Goal: Participate in discussion: Engage in conversation with other users on a specific topic

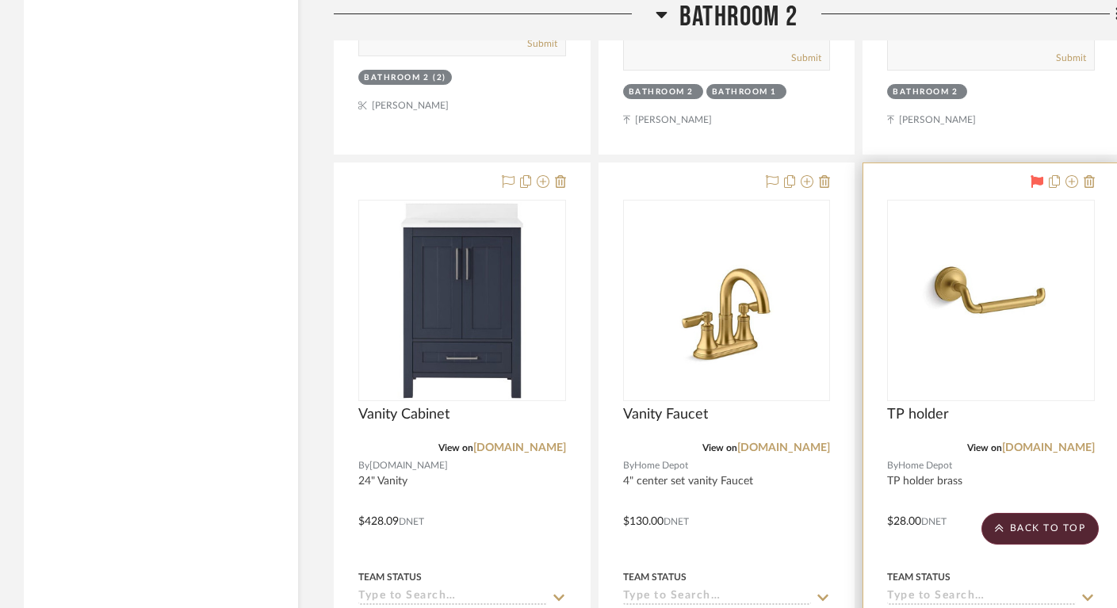
scroll to position [7876, 0]
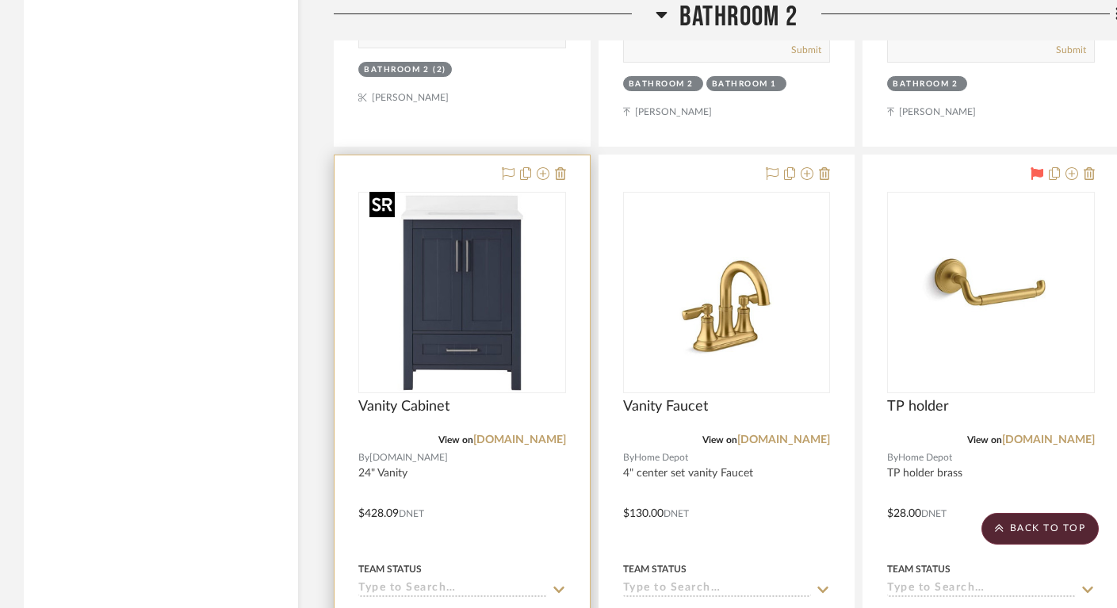
click at [484, 312] on div at bounding box center [462, 292] width 208 height 201
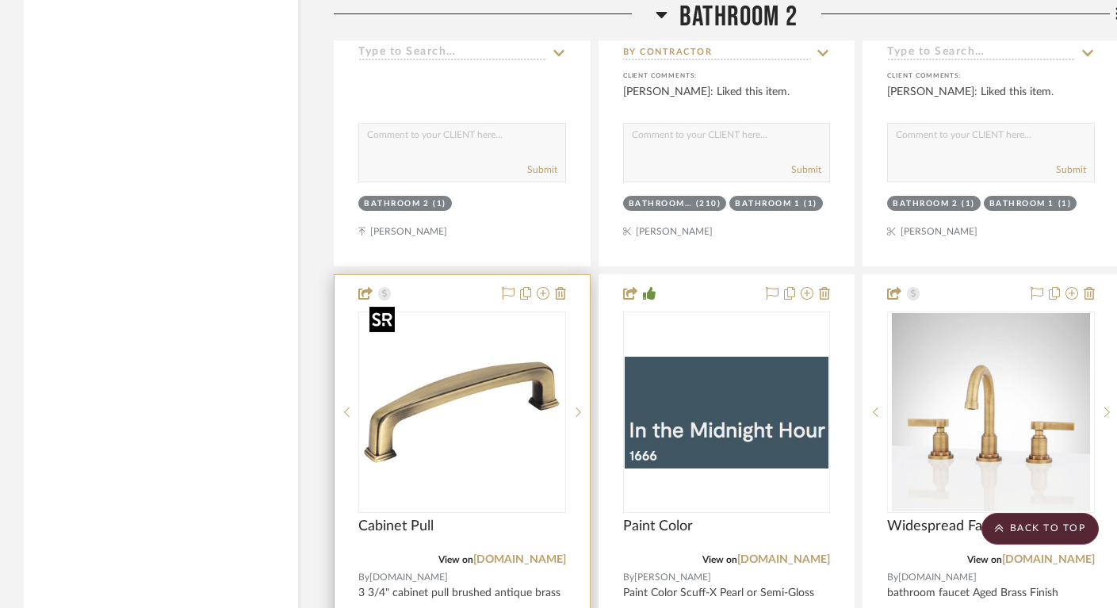
scroll to position [11257, 0]
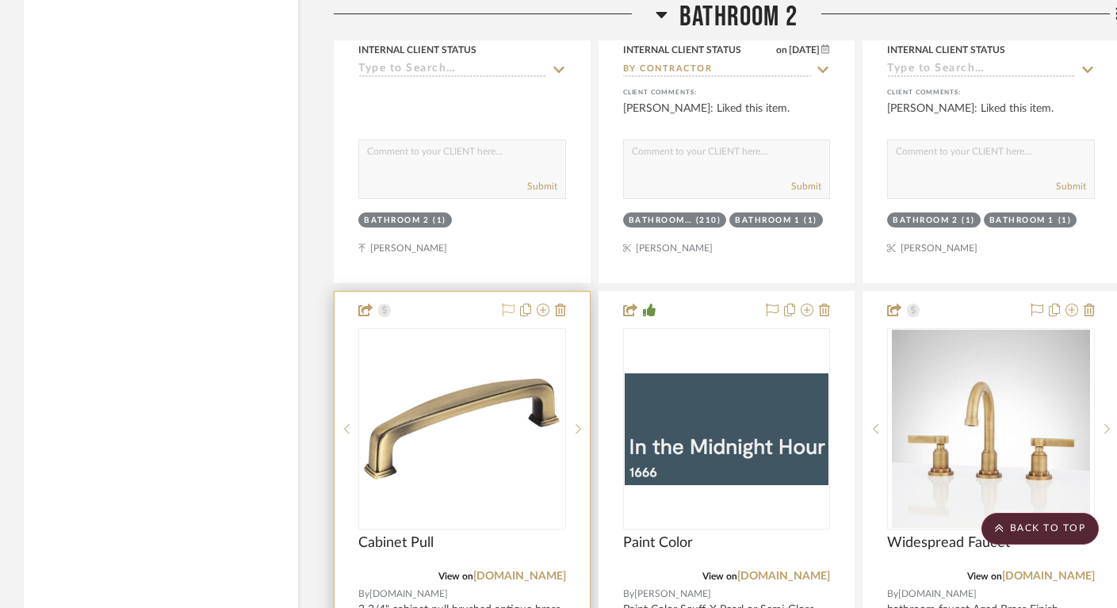
click at [507, 304] on icon at bounding box center [508, 310] width 13 height 13
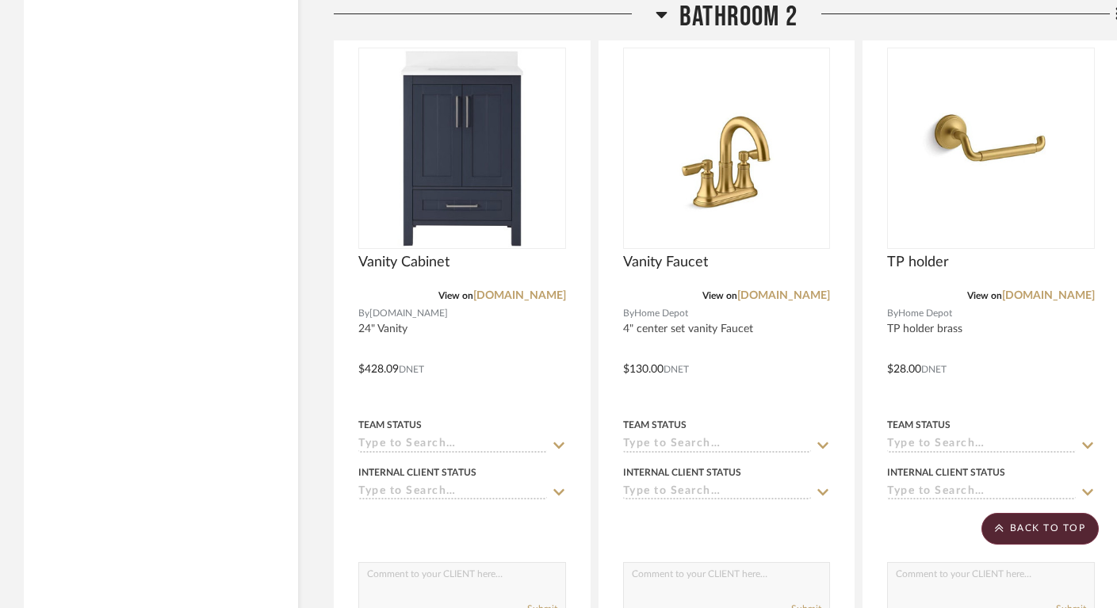
scroll to position [7944, 0]
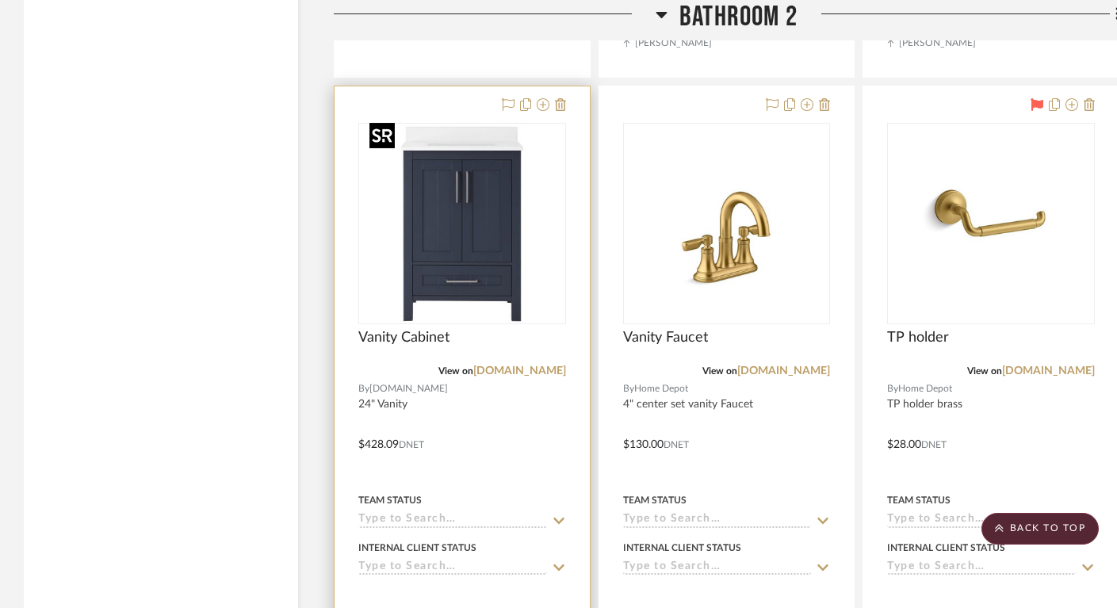
click at [477, 231] on img "0" at bounding box center [462, 223] width 198 height 198
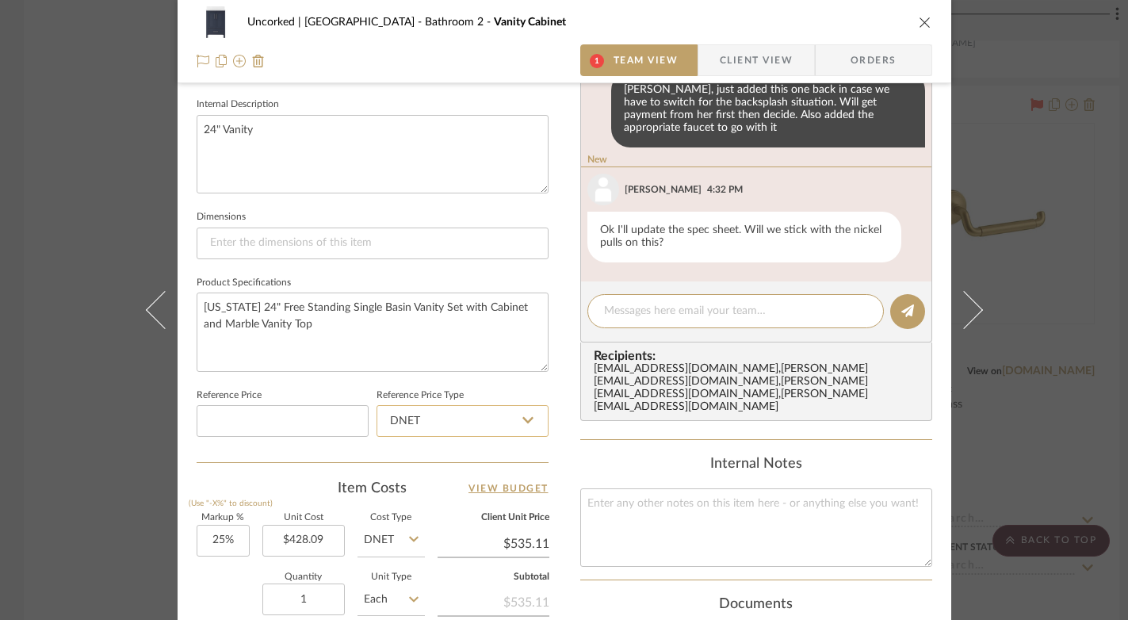
scroll to position [565, 0]
type textarea "we will add the brass pulls"
click at [904, 297] on button at bounding box center [907, 310] width 35 height 35
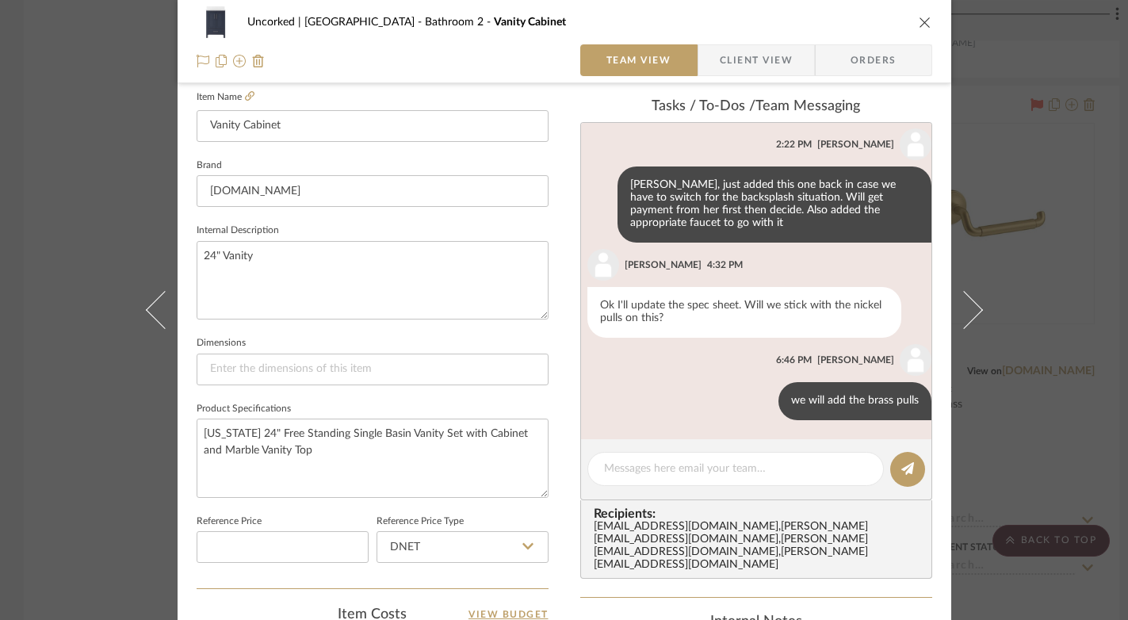
scroll to position [453, 0]
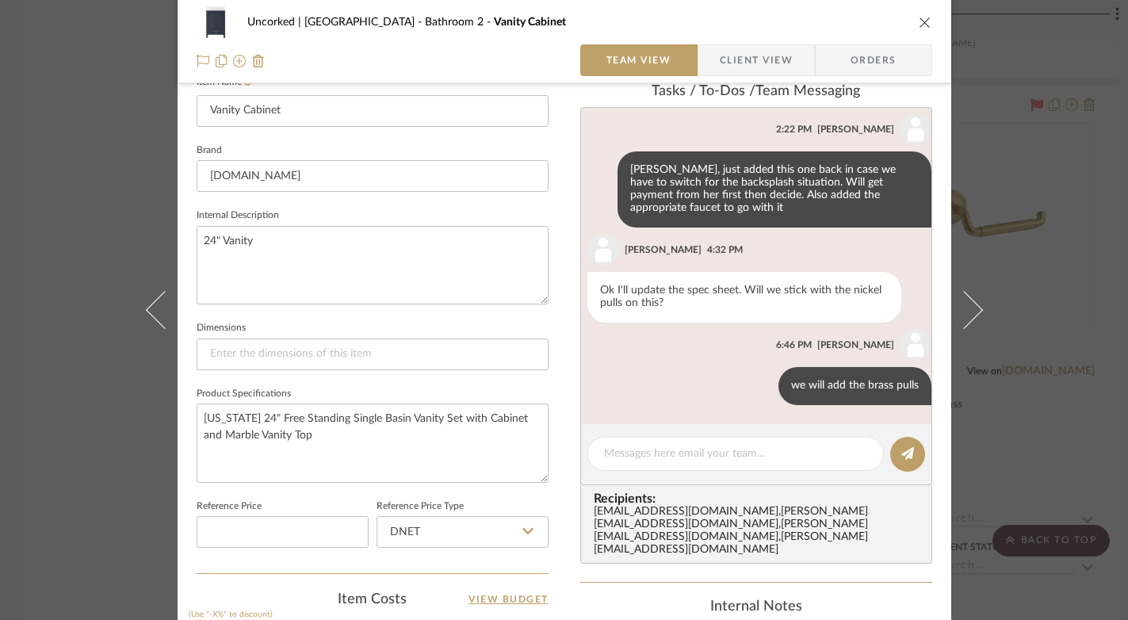
click at [922, 25] on icon "close" at bounding box center [925, 22] width 13 height 13
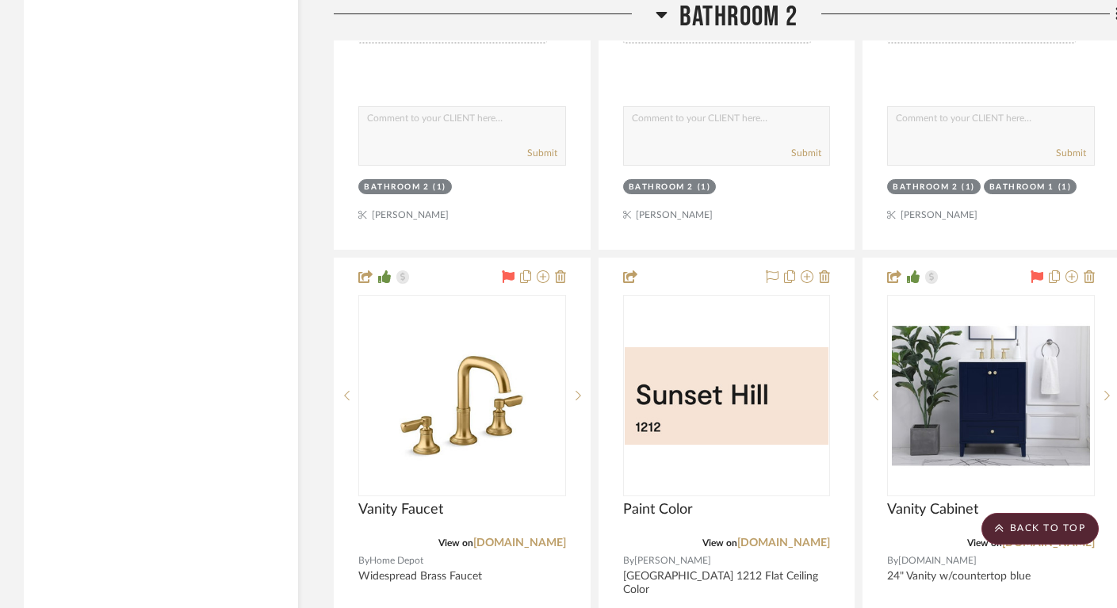
scroll to position [8212, 0]
